Goal: Task Accomplishment & Management: Manage account settings

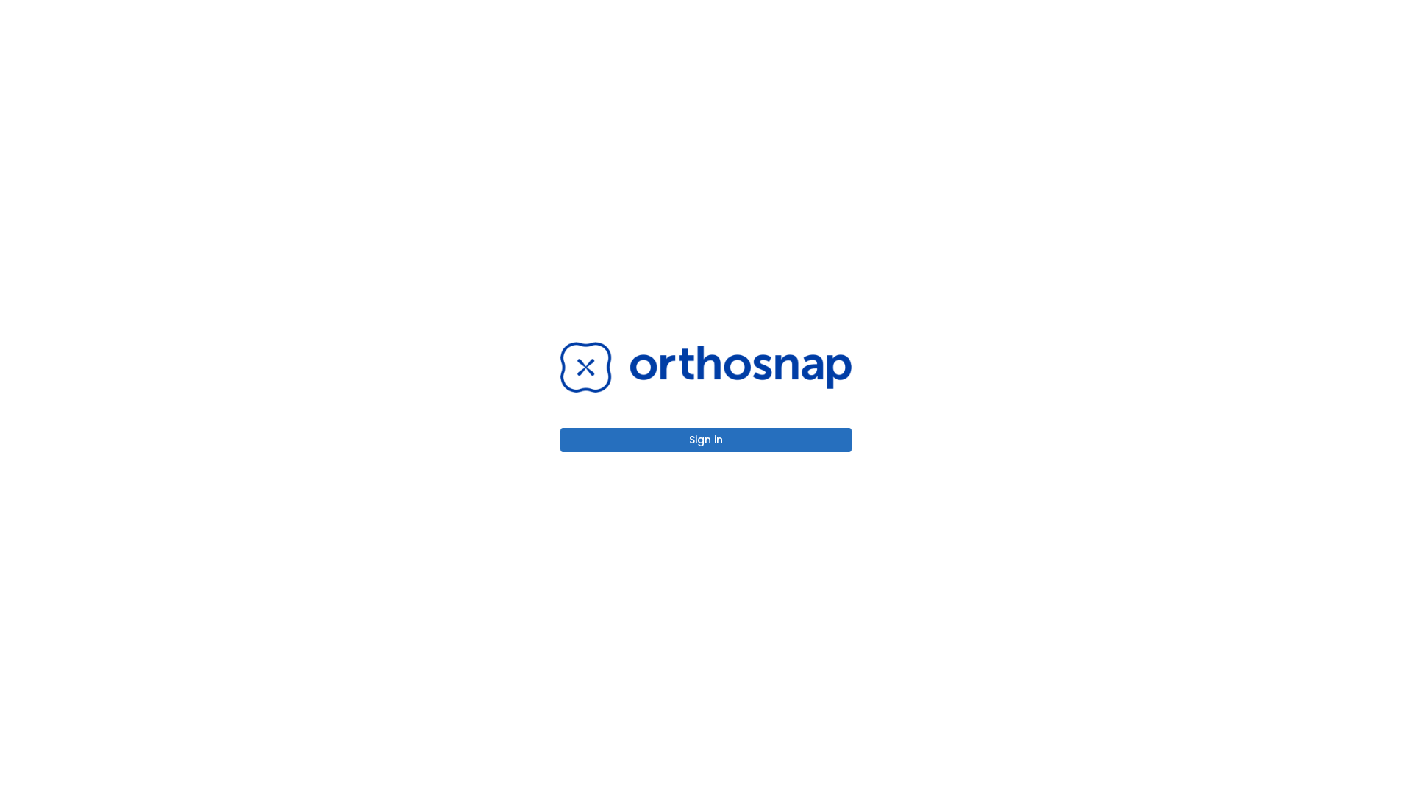
click at [706, 440] on button "Sign in" at bounding box center [705, 440] width 291 height 24
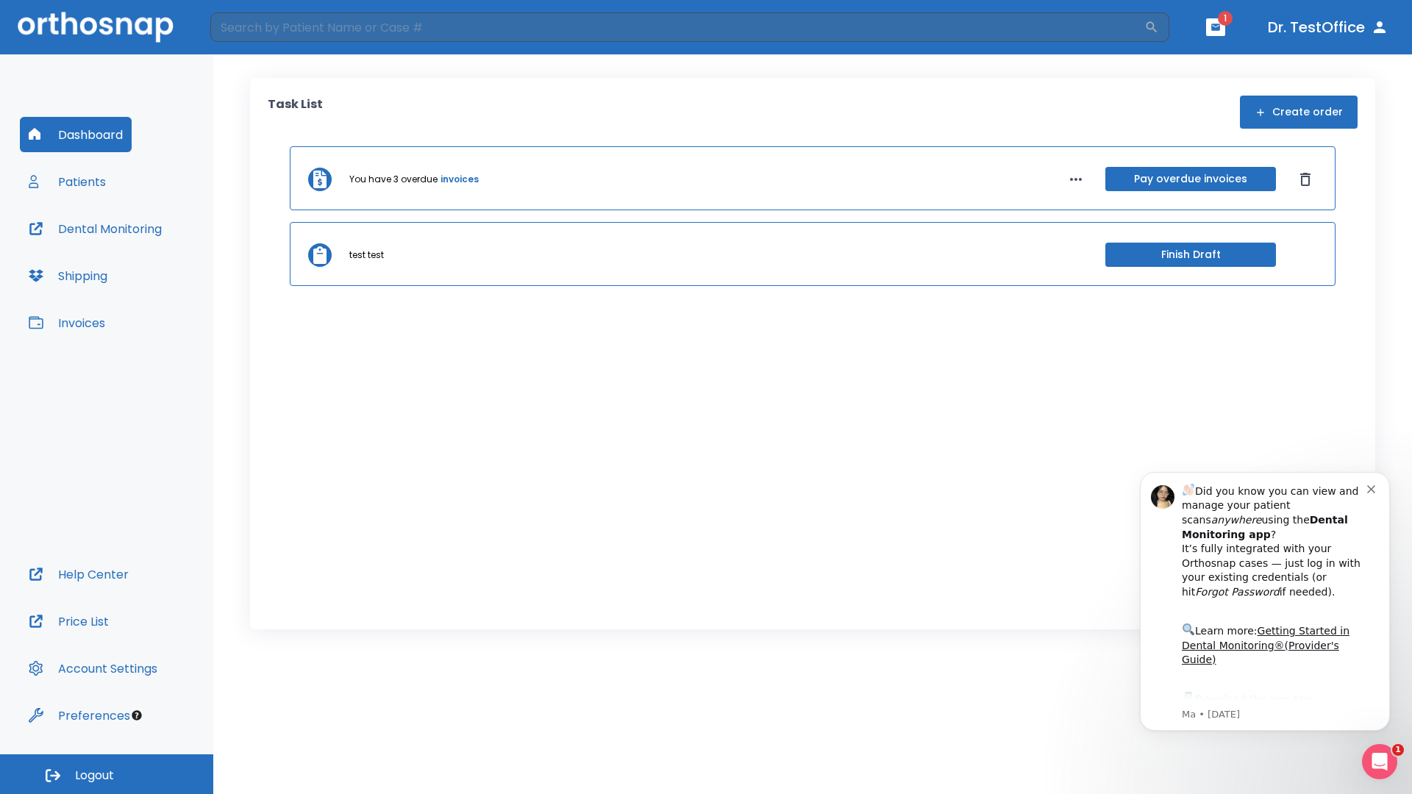
click at [107, 774] on span "Logout" at bounding box center [94, 776] width 39 height 16
